Goal: Transaction & Acquisition: Subscribe to service/newsletter

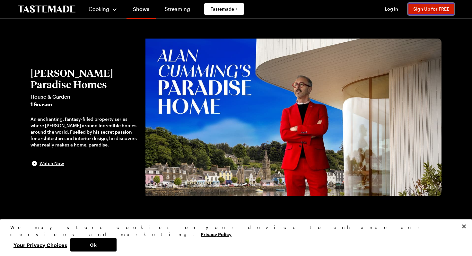
click at [426, 11] on span "Sign Up for FREE" at bounding box center [431, 8] width 36 height 5
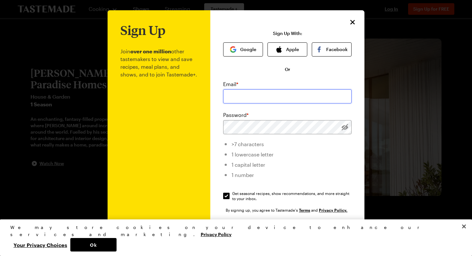
click at [290, 92] on input "email" at bounding box center [287, 96] width 128 height 14
click at [252, 53] on button "Google" at bounding box center [243, 49] width 40 height 14
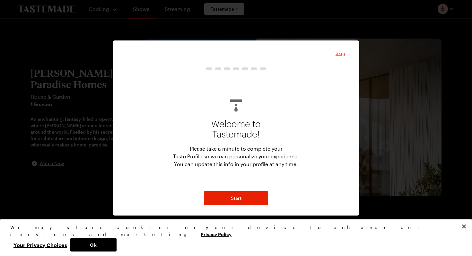
click at [341, 54] on span "Skip" at bounding box center [340, 53] width 10 height 6
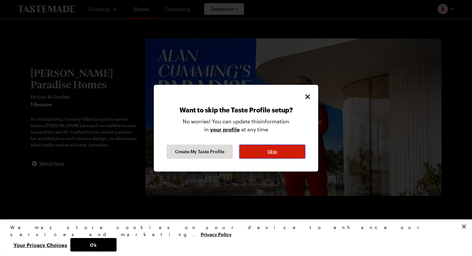
click at [270, 153] on span "Skip" at bounding box center [272, 151] width 10 height 6
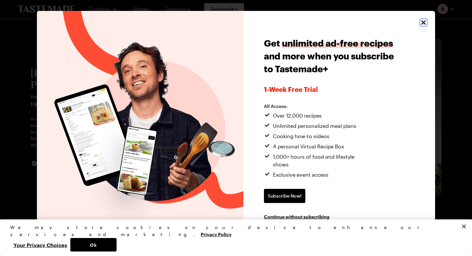
click at [424, 26] on icon "Close" at bounding box center [424, 23] width 8 height 8
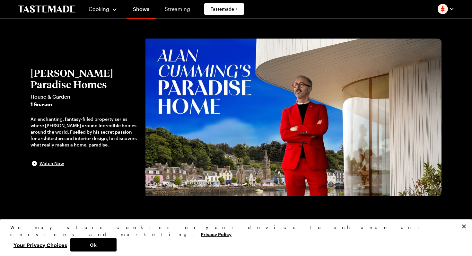
click at [178, 12] on link "Streaming" at bounding box center [177, 9] width 38 height 18
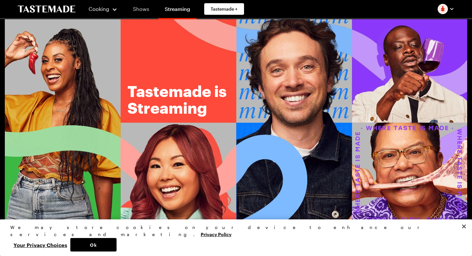
click at [143, 9] on link "Shows" at bounding box center [140, 9] width 29 height 18
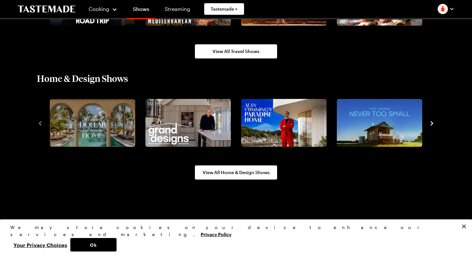
scroll to position [801, 0]
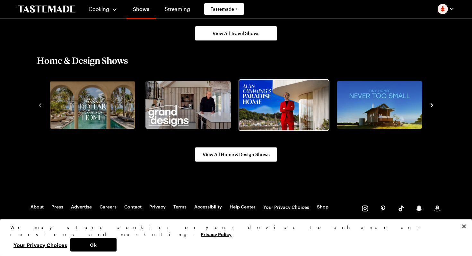
click at [252, 93] on img "3 / 10" at bounding box center [284, 105] width 90 height 50
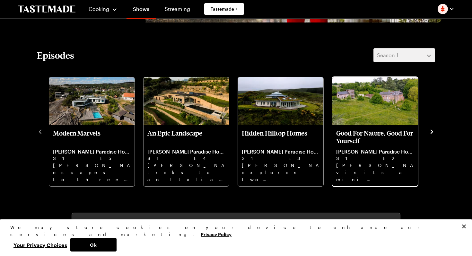
scroll to position [186, 0]
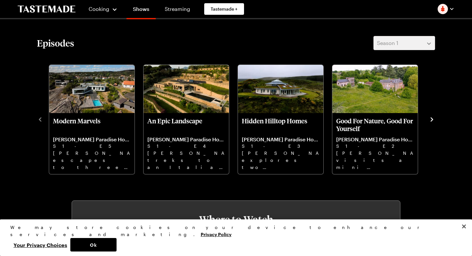
click at [431, 120] on icon "navigate to next item" at bounding box center [431, 119] width 3 height 4
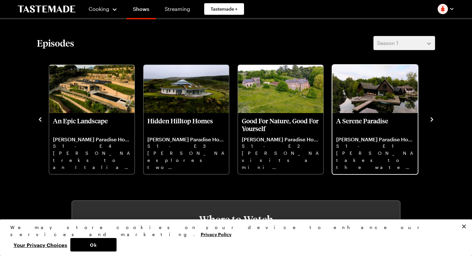
click at [381, 99] on img "A Serene Paradise" at bounding box center [374, 89] width 85 height 48
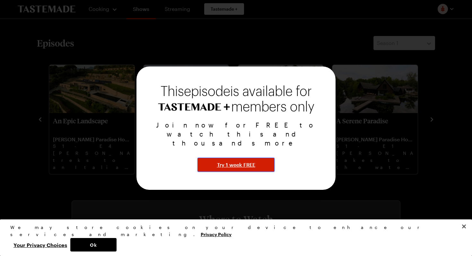
click at [255, 161] on span "Try 1 week FREE" at bounding box center [236, 165] width 38 height 8
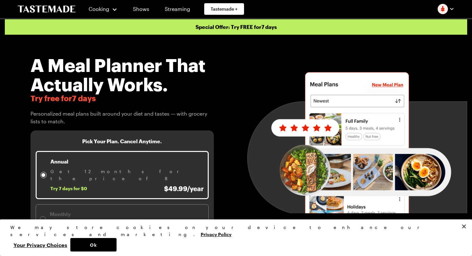
click at [271, 54] on div "A Meal Planner That Actually Works. Try free for 7 days Personalized meal plans…" at bounding box center [236, 151] width 462 height 233
